Goal: Task Accomplishment & Management: Manage account settings

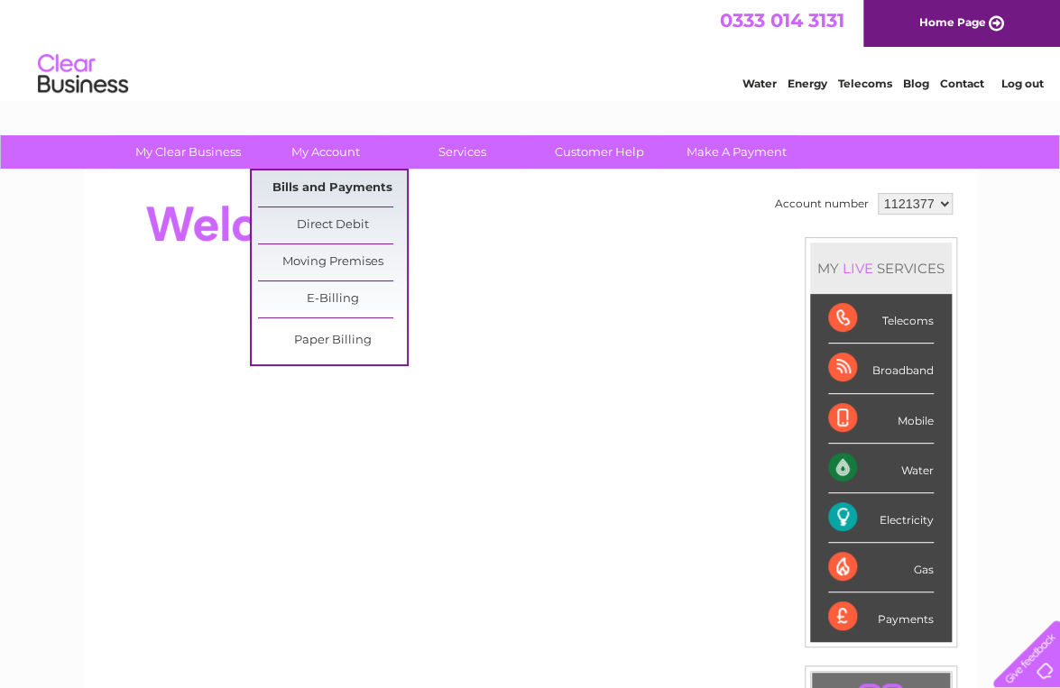
click at [322, 184] on link "Bills and Payments" at bounding box center [332, 188] width 149 height 36
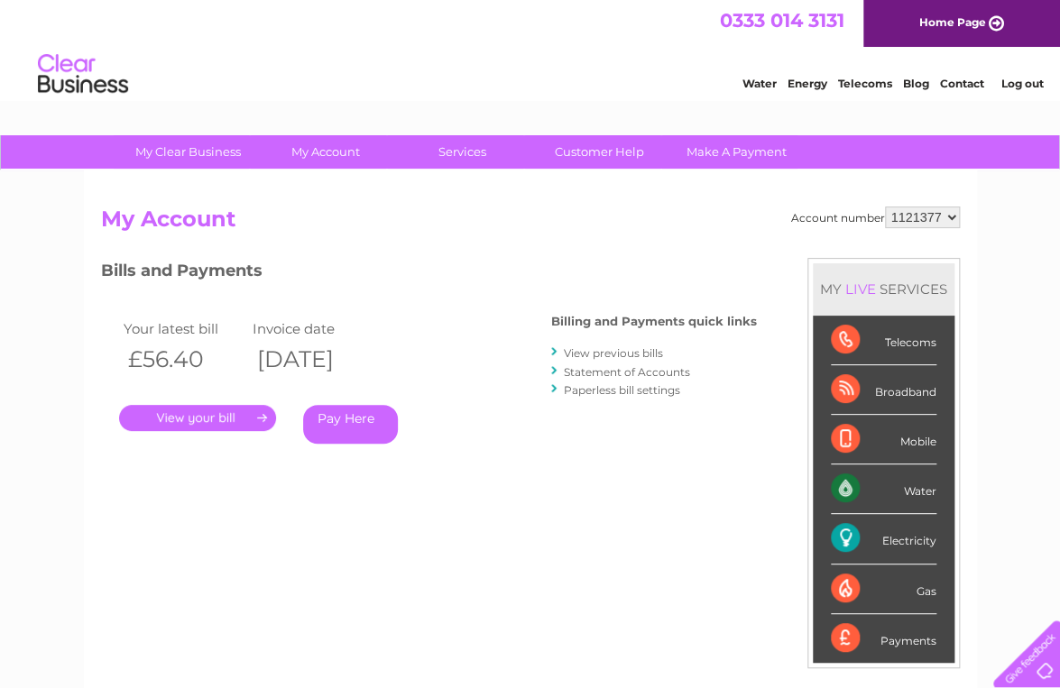
click at [235, 416] on link "." at bounding box center [197, 418] width 157 height 26
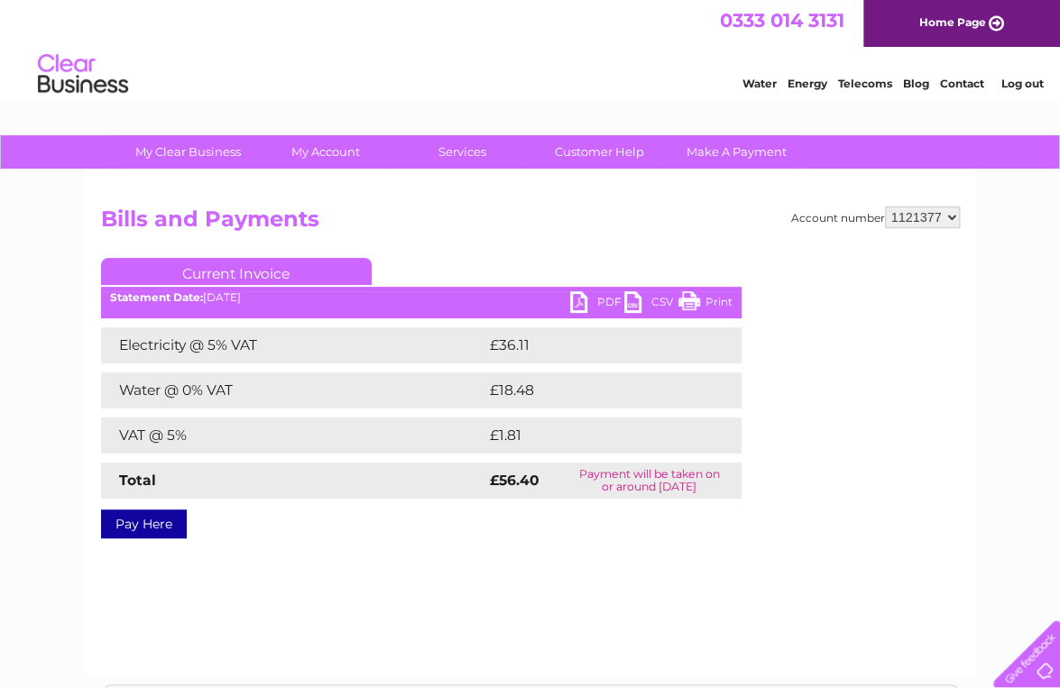
click at [579, 301] on link "PDF" at bounding box center [597, 304] width 54 height 26
